Goal: Task Accomplishment & Management: Manage account settings

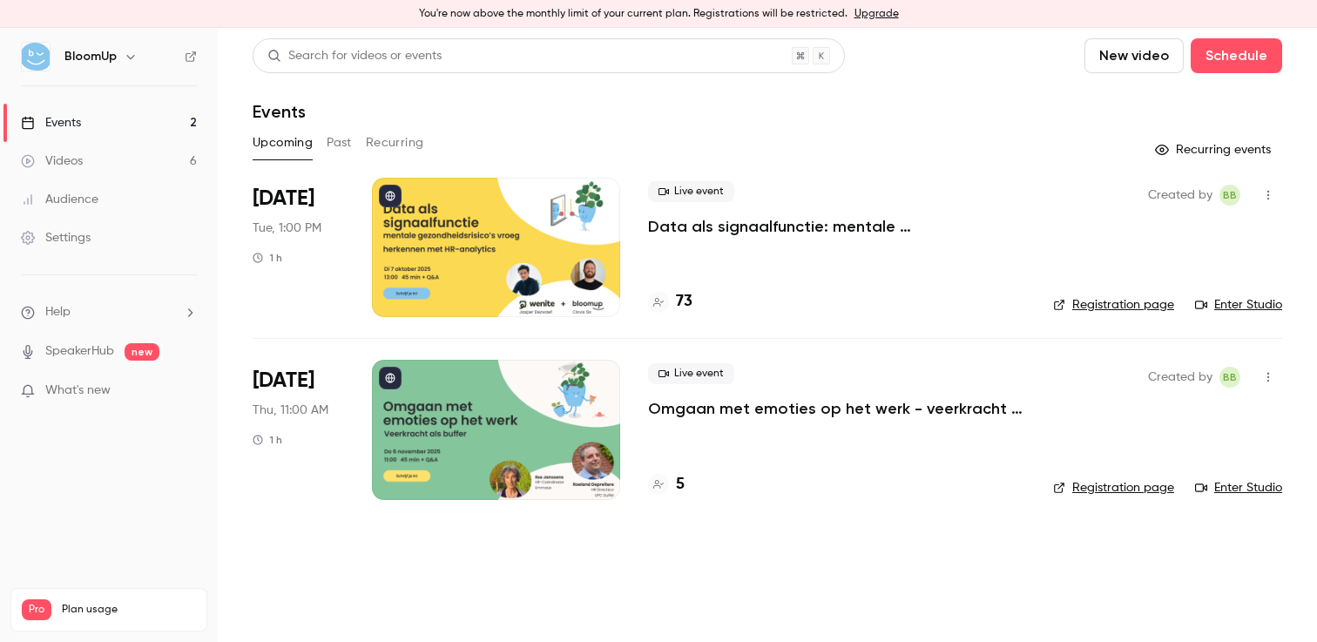
click at [961, 215] on div "Live event Data als signaalfunctie: mentale gezondheidsrisico’s vroeg herkennen…" at bounding box center [836, 209] width 377 height 56
click at [916, 222] on p "Data als signaalfunctie: mentale gezondheidsrisico’s vroeg herkennen met HR-ana…" at bounding box center [836, 226] width 377 height 21
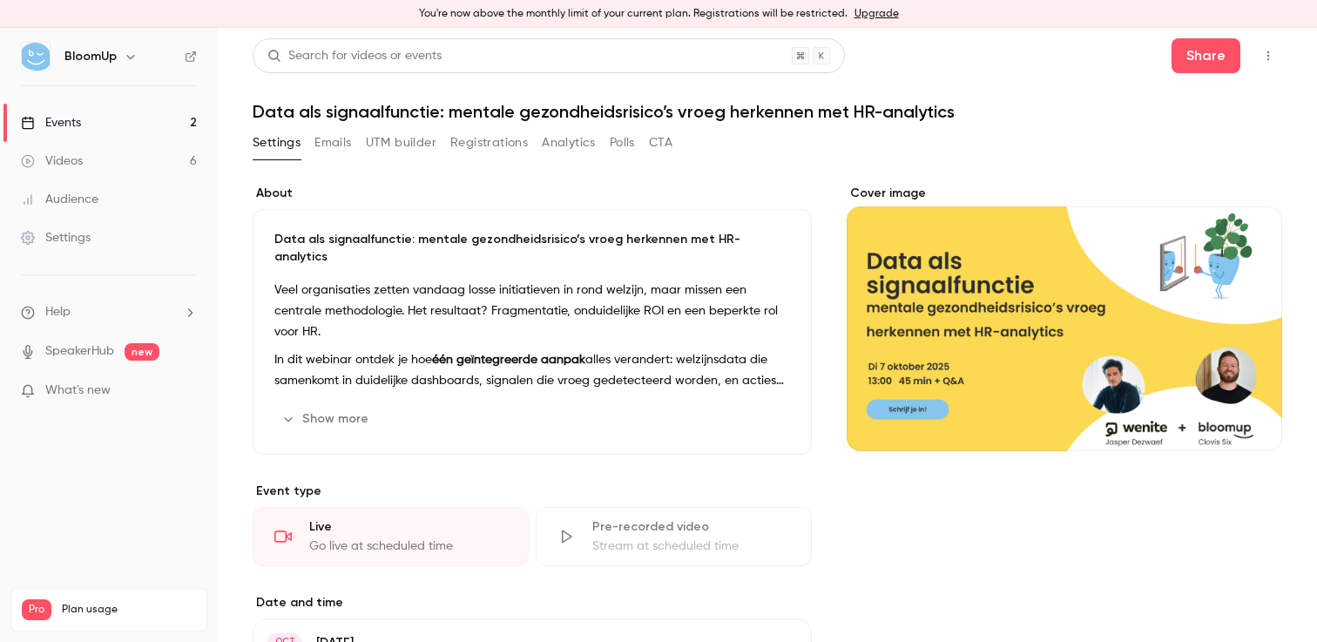
click at [505, 149] on button "Registrations" at bounding box center [489, 143] width 78 height 28
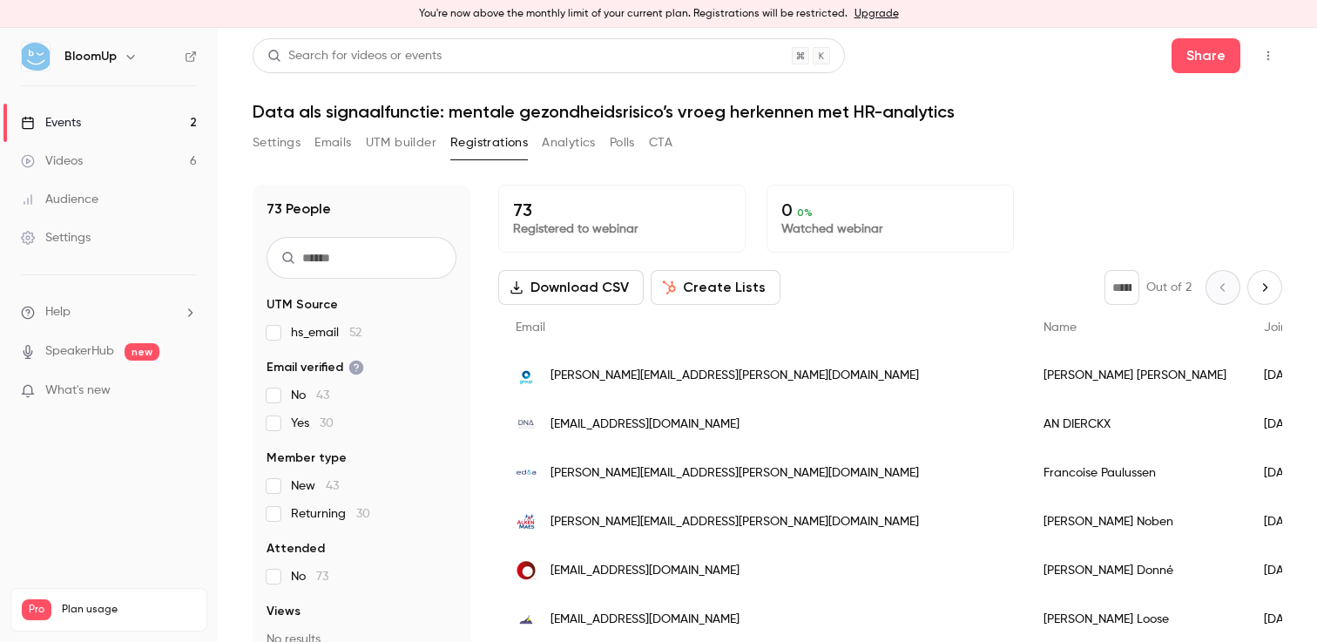
click at [656, 373] on span "[PERSON_NAME][EMAIL_ADDRESS][PERSON_NAME][DOMAIN_NAME]" at bounding box center [735, 376] width 369 height 18
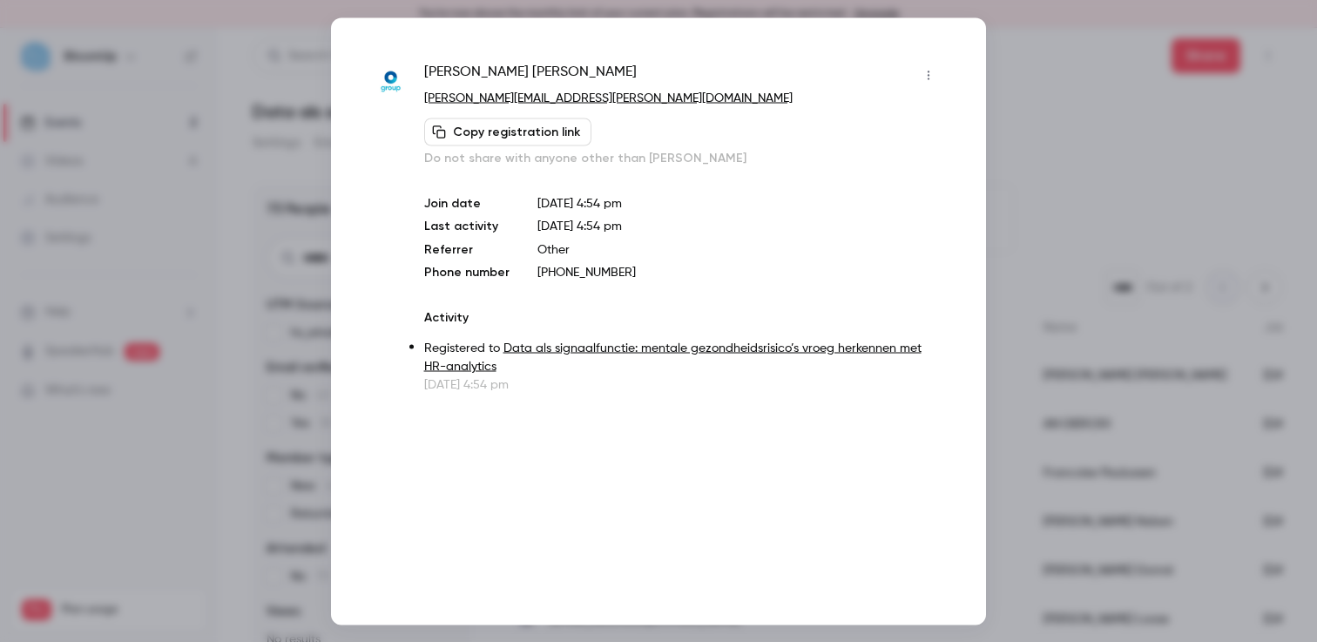
click at [1060, 226] on div at bounding box center [658, 321] width 1317 height 642
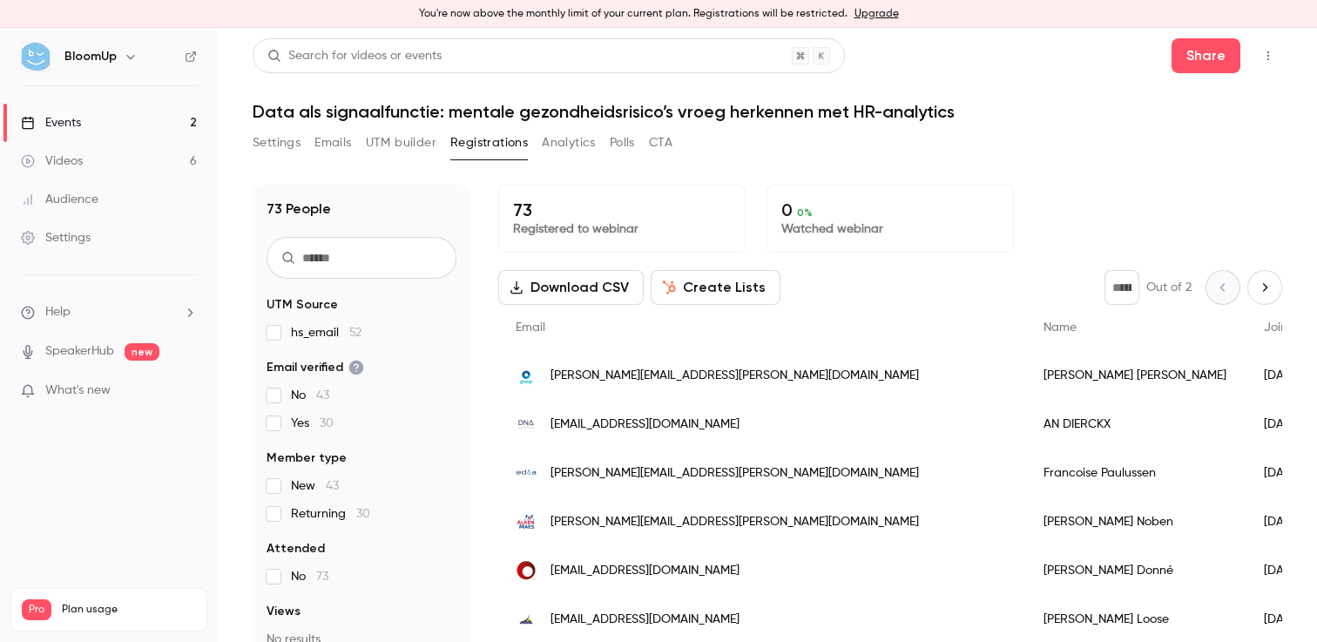
click at [267, 145] on button "Settings" at bounding box center [277, 143] width 48 height 28
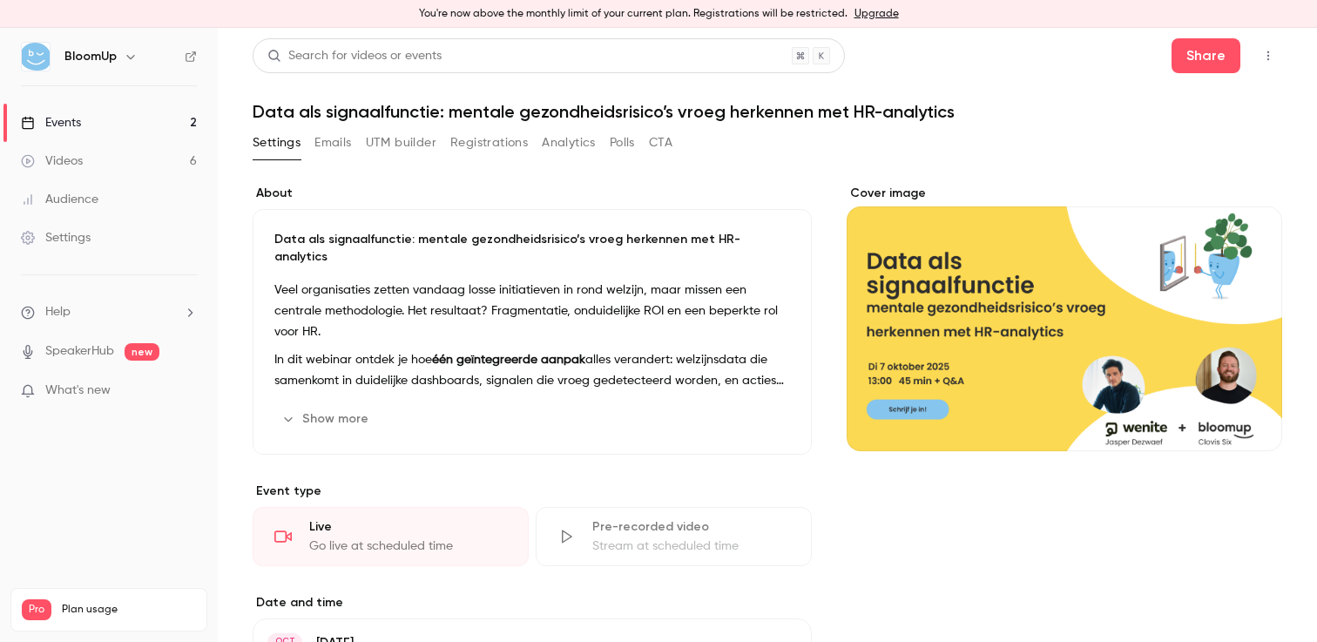
click at [477, 149] on button "Registrations" at bounding box center [489, 143] width 78 height 28
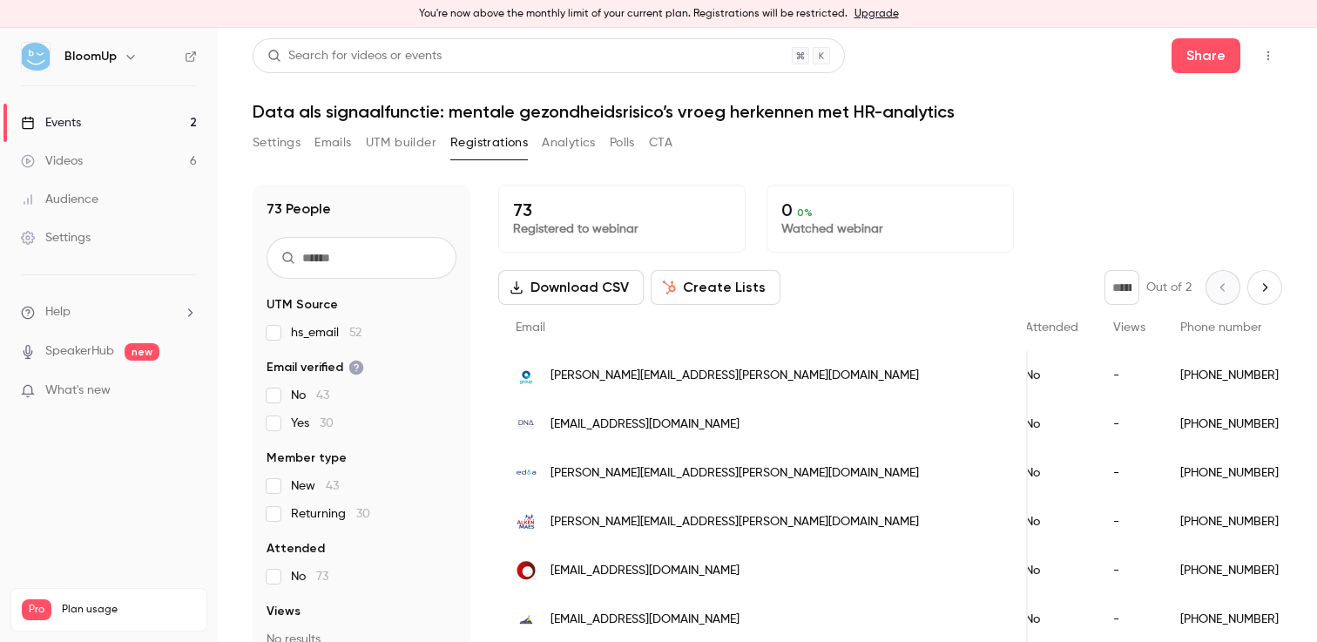
scroll to position [0, 426]
click at [669, 395] on div "[PERSON_NAME][EMAIL_ADDRESS][PERSON_NAME][DOMAIN_NAME]" at bounding box center [763, 375] width 530 height 49
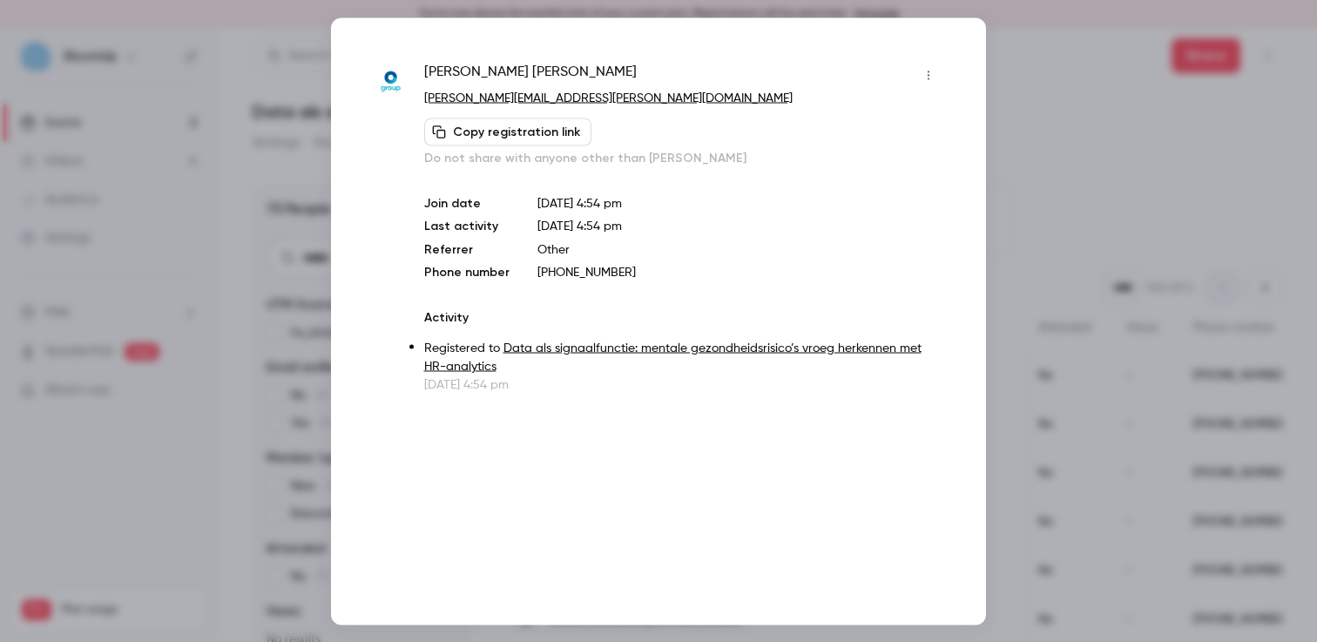
click at [931, 69] on icon "button" at bounding box center [929, 75] width 14 height 12
click at [931, 69] on div at bounding box center [658, 321] width 1317 height 642
click at [931, 69] on icon "button" at bounding box center [929, 75] width 14 height 12
